Goal: Task Accomplishment & Management: Manage account settings

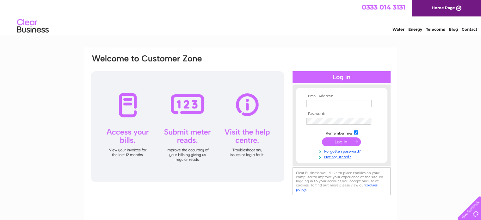
type input "[EMAIL_ADDRESS][DOMAIN_NAME]"
click at [338, 140] on input "submit" at bounding box center [341, 141] width 39 height 9
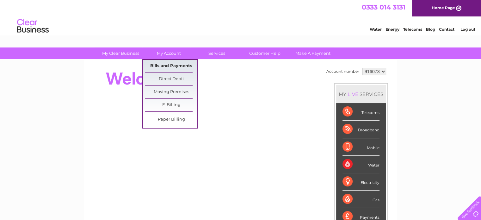
click at [169, 65] on link "Bills and Payments" at bounding box center [171, 66] width 52 height 13
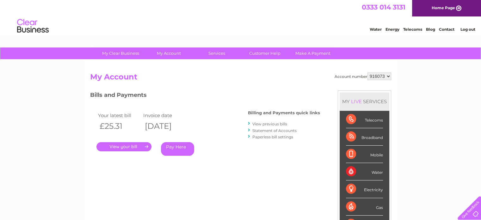
click at [378, 74] on select "916073 927144" at bounding box center [379, 76] width 24 height 8
select select "927144"
click at [367, 72] on select "916073 927144" at bounding box center [379, 76] width 24 height 8
click at [121, 142] on link "." at bounding box center [123, 146] width 55 height 9
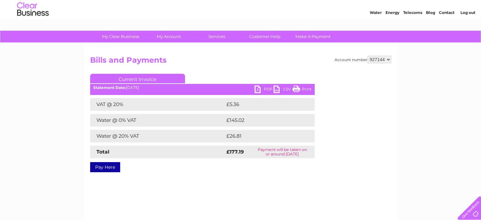
scroll to position [32, 0]
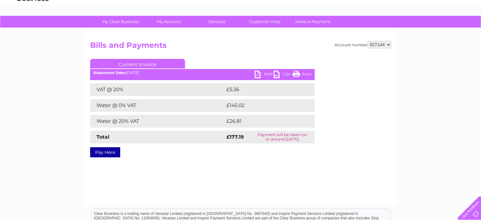
click at [260, 74] on link "PDF" at bounding box center [263, 74] width 19 height 9
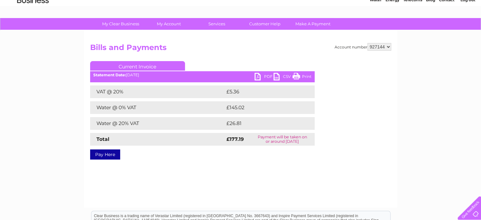
scroll to position [0, 0]
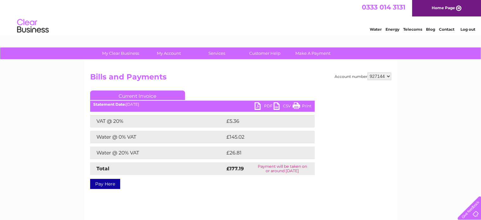
click at [471, 26] on li "Log out" at bounding box center [467, 29] width 19 height 8
click at [472, 30] on link "Log out" at bounding box center [467, 29] width 15 height 5
